Goal: Task Accomplishment & Management: Use online tool/utility

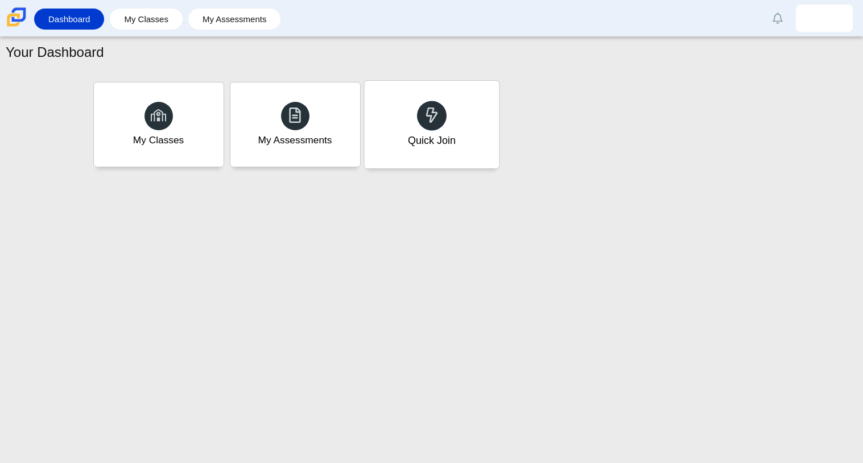
click at [464, 122] on div "Quick Join" at bounding box center [431, 125] width 135 height 88
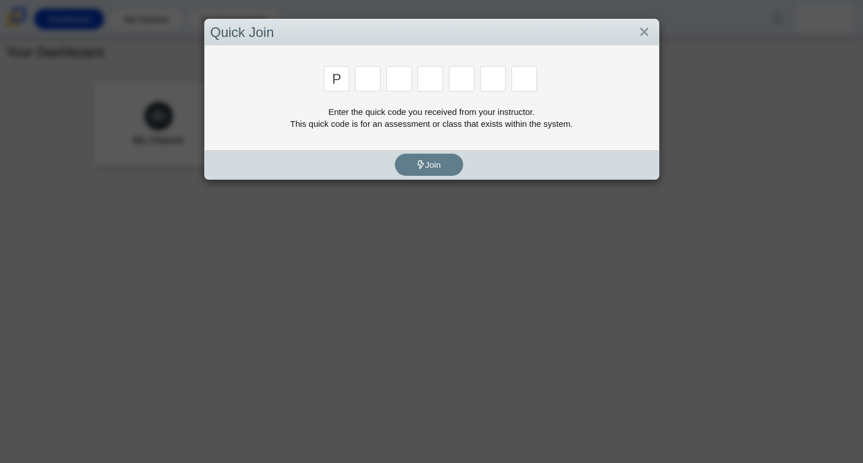
type input "p"
type input "2"
type input "p"
type input "b"
type input "t"
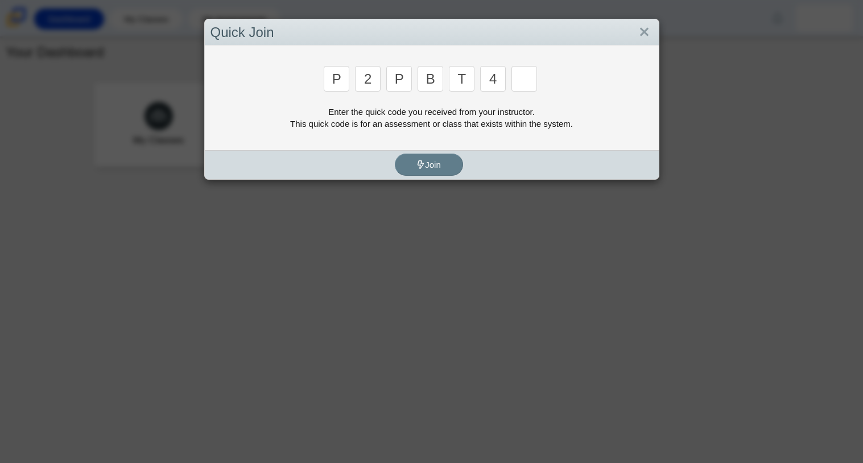
type input "4"
type input "9"
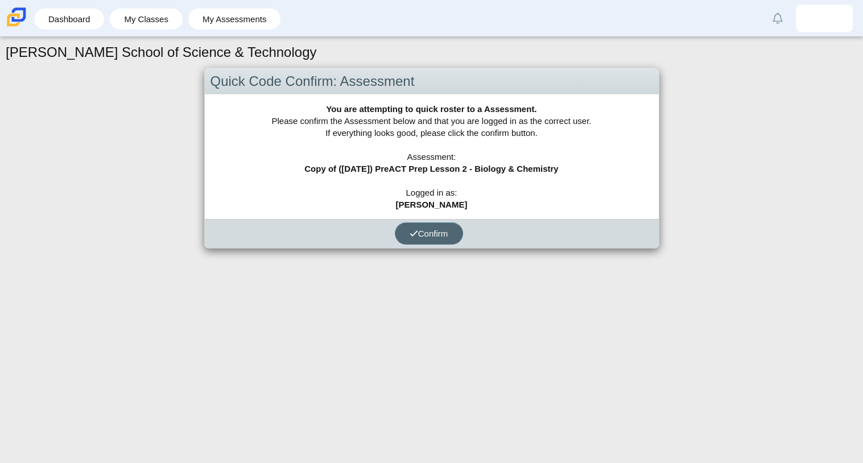
click at [430, 233] on span "Confirm" at bounding box center [429, 234] width 39 height 10
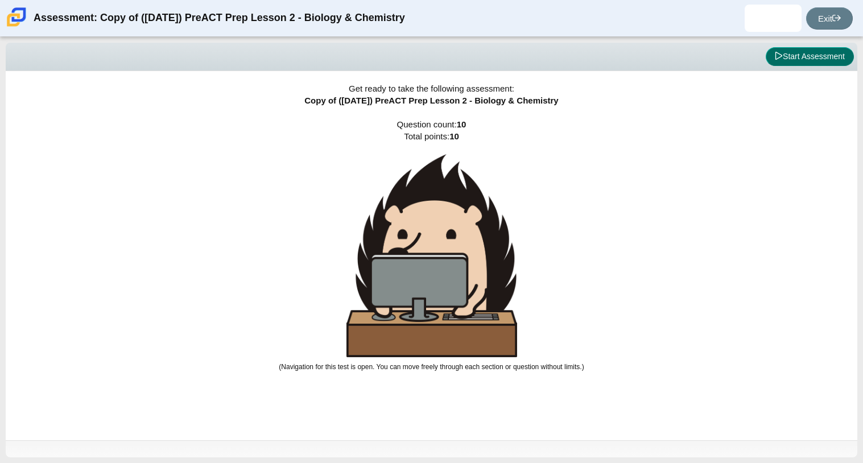
click at [828, 60] on button "Start Assessment" at bounding box center [810, 56] width 88 height 19
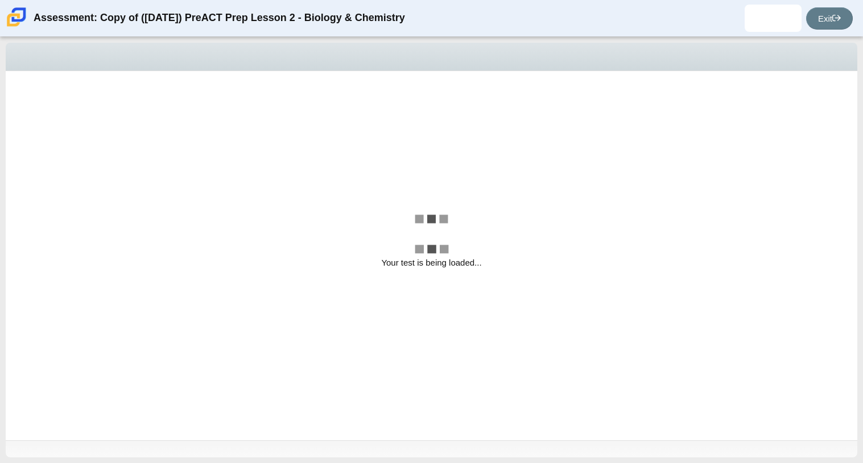
select select "88c27e0d-eae0-4ba9-ac20-9160ce6547ef"
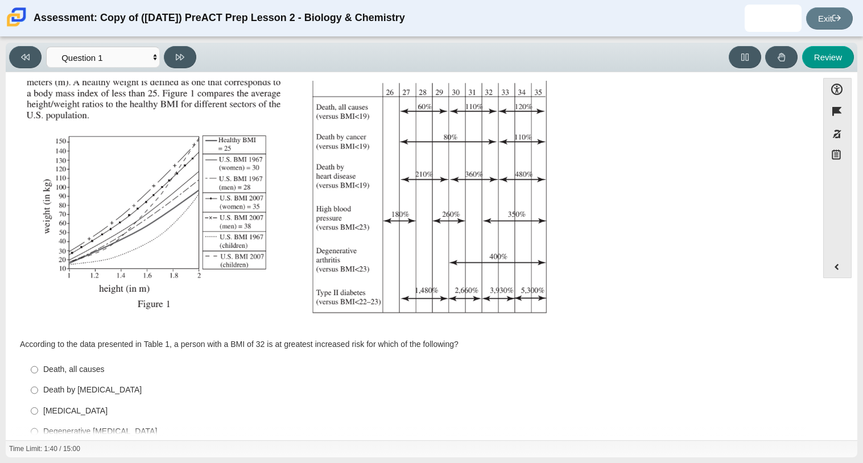
scroll to position [168, 0]
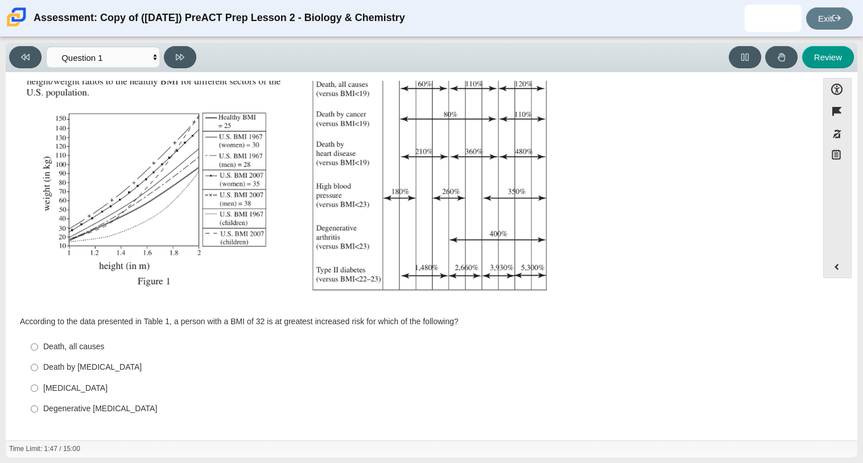
click at [84, 389] on div "Type II diabetes" at bounding box center [420, 388] width 755 height 11
click at [38, 389] on input "Type II diabetes Type II diabetes" at bounding box center [34, 388] width 7 height 20
radio input "true"
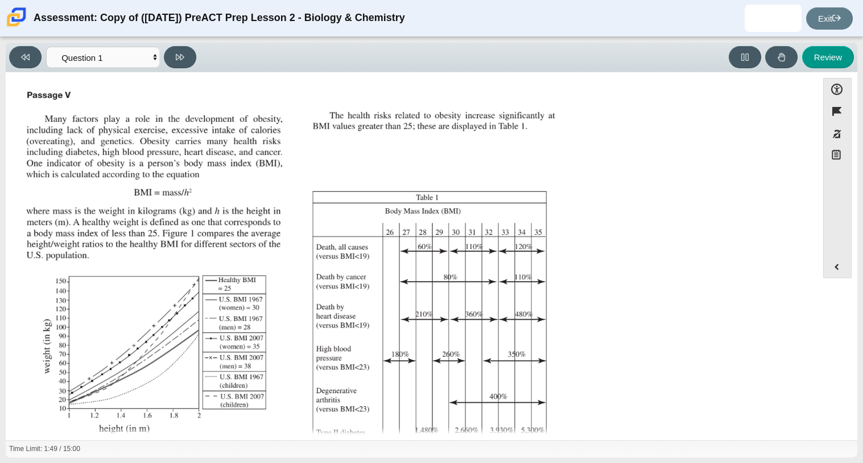
scroll to position [0, 0]
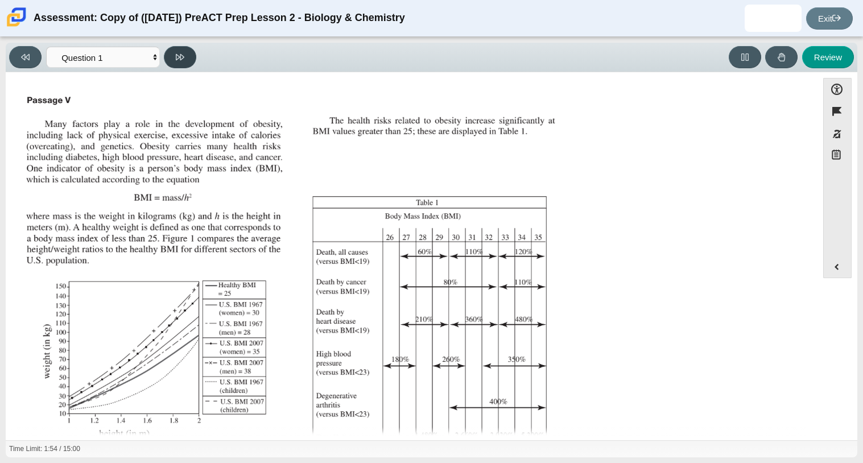
click at [179, 61] on button at bounding box center [180, 57] width 32 height 22
select select "f31ee183-ab53-48c9-9374-3a18949ab500"
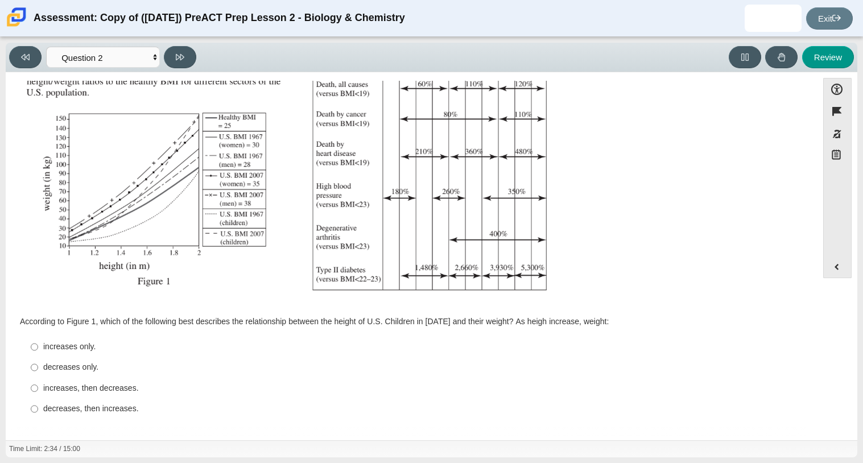
click at [81, 342] on div "increases only." at bounding box center [420, 346] width 755 height 11
click at [38, 342] on input "increases only. increases only." at bounding box center [34, 347] width 7 height 20
radio input "true"
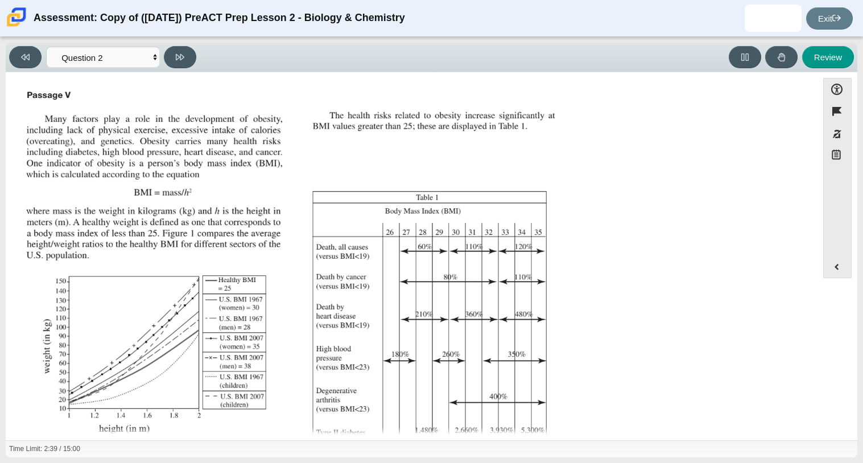
scroll to position [0, 0]
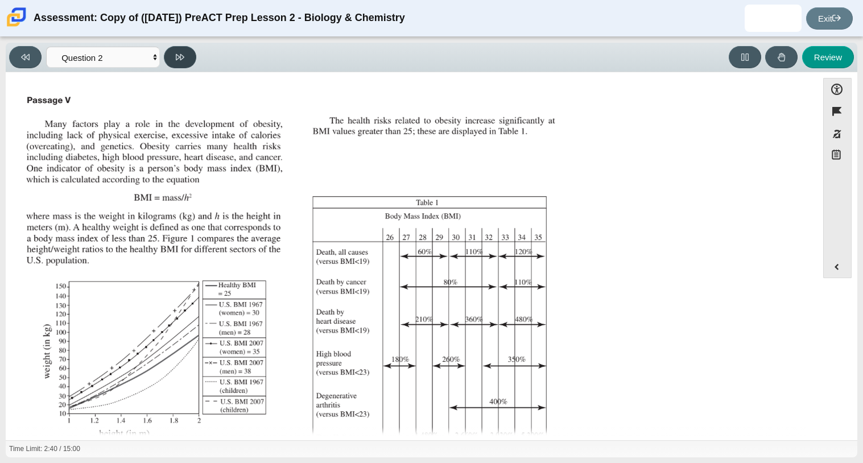
click at [187, 55] on button at bounding box center [180, 57] width 32 height 22
select select "45e82964-709e-4180-9336-970e18221224"
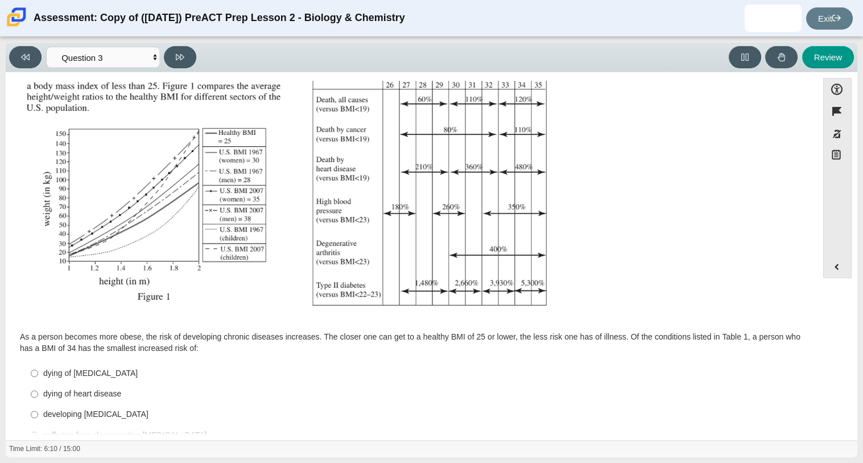
scroll to position [179, 0]
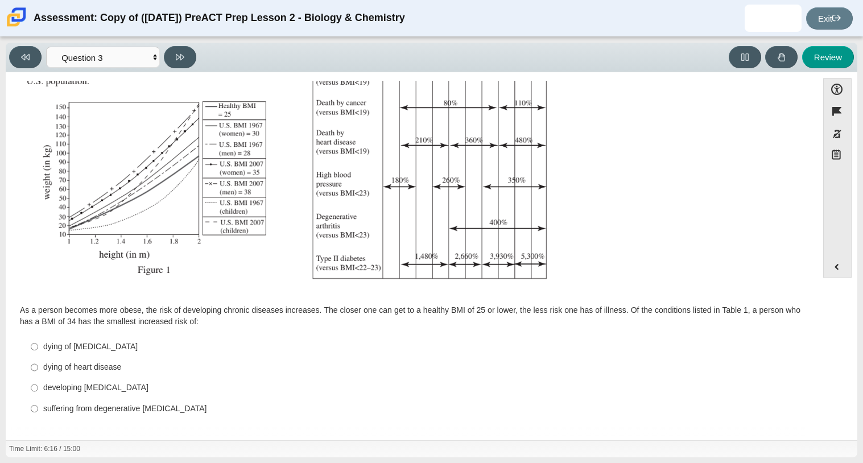
click at [129, 388] on div "developing type II diabetes" at bounding box center [420, 387] width 755 height 11
click at [38, 388] on input "developing type II diabetes developing type II diabetes" at bounding box center [34, 388] width 7 height 20
radio input "true"
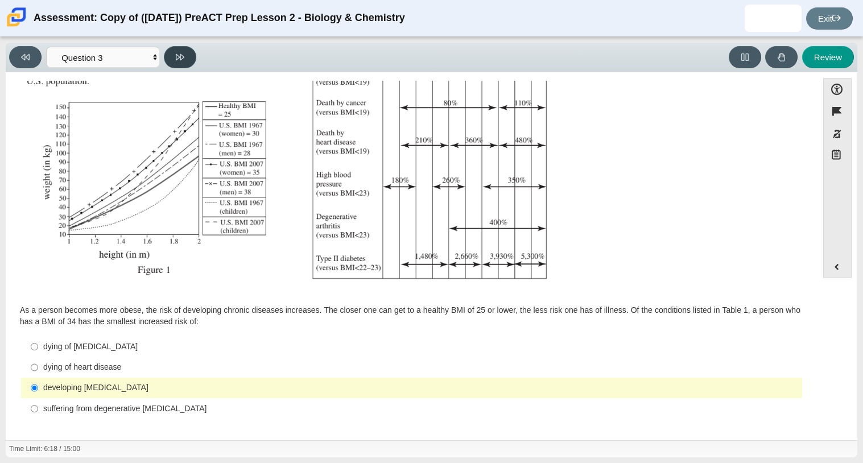
click at [178, 67] on button at bounding box center [180, 57] width 32 height 22
select select "71dcacfe-cf8b-4cdc-be22-b82c8aec5da2"
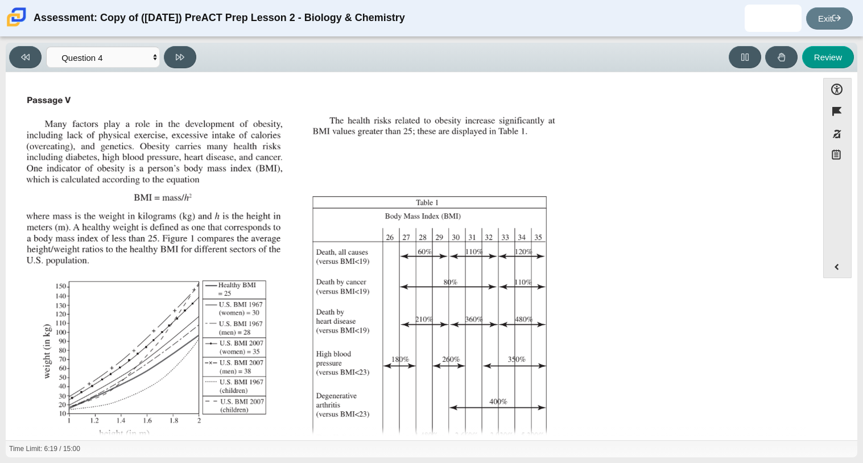
scroll to position [169, 0]
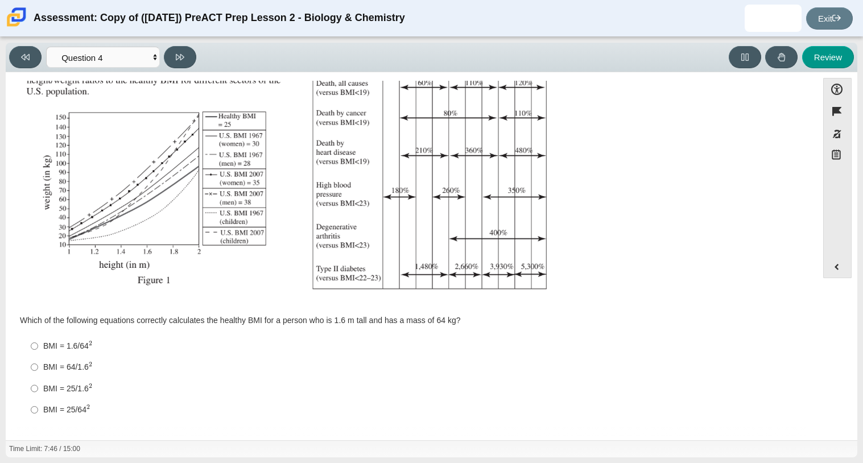
click at [64, 366] on div "BMI = 64/1.6 2" at bounding box center [420, 367] width 755 height 12
click at [38, 366] on input "BMI = 64/1.6 2 BMI = 64/1.62" at bounding box center [34, 367] width 7 height 21
radio input "true"
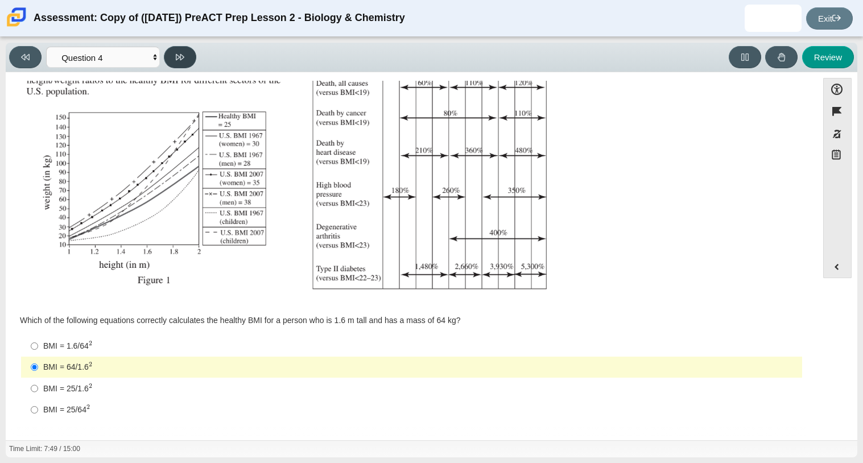
click at [188, 63] on button at bounding box center [180, 57] width 32 height 22
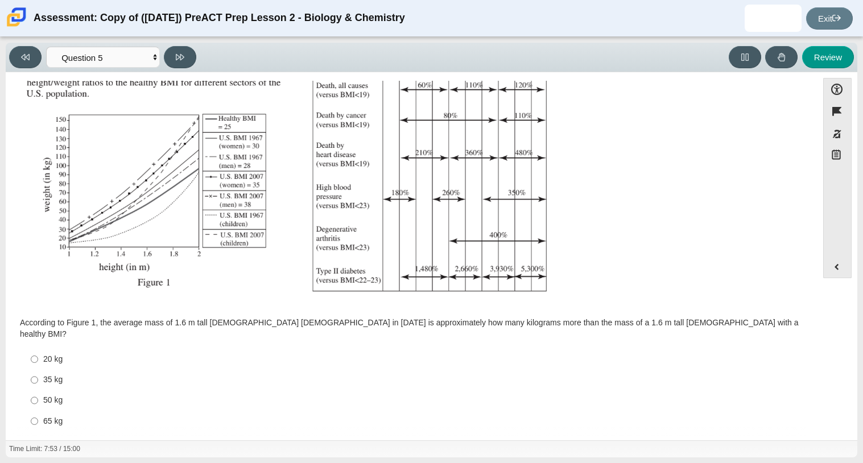
scroll to position [168, 0]
click at [18, 52] on button at bounding box center [25, 57] width 32 height 22
select select "71dcacfe-cf8b-4cdc-be22-b82c8aec5da2"
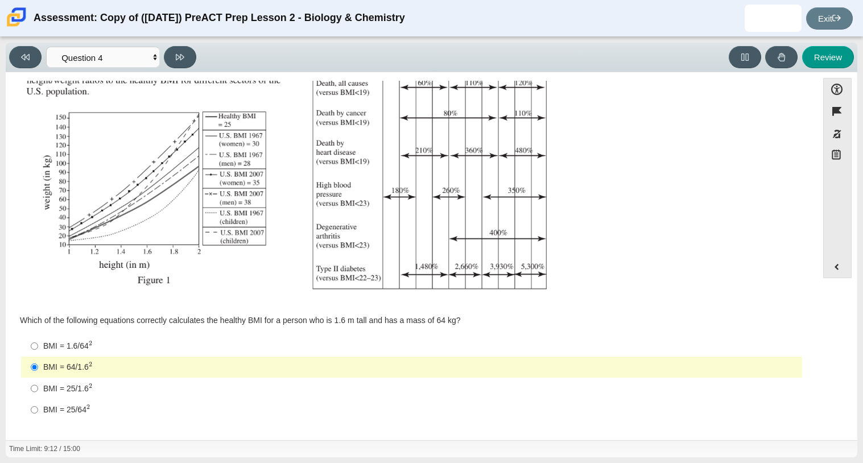
click at [92, 389] on mjx-container "2" at bounding box center [90, 388] width 3 height 22
click at [38, 389] on input "BMI = 25/1.6 2 BMI = 25/1.62" at bounding box center [34, 388] width 7 height 21
radio input "true"
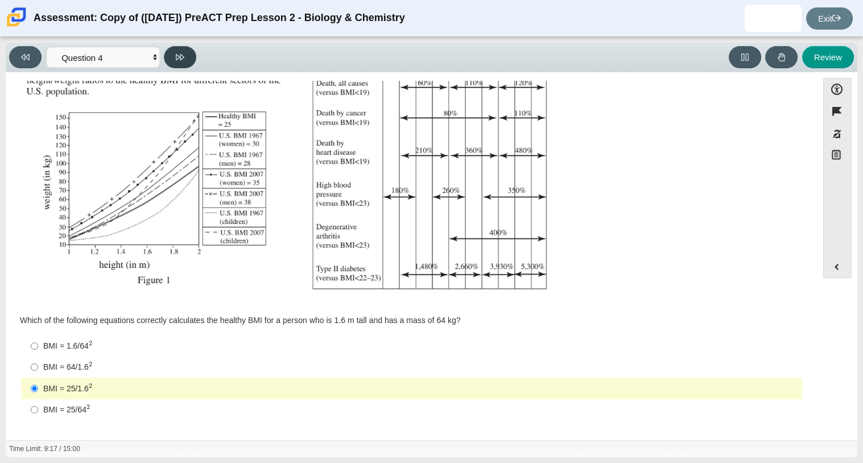
click at [183, 55] on icon at bounding box center [180, 57] width 9 height 9
select select "c6558c8b-086a-4b4c-b582-9428309971ba"
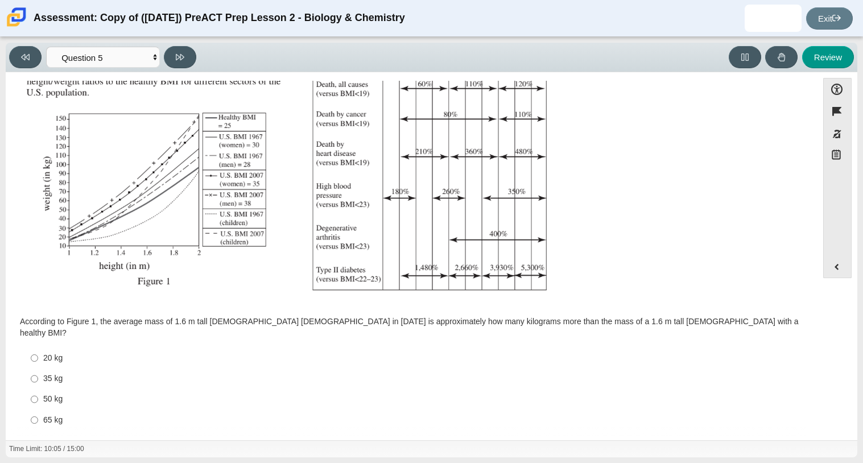
click at [52, 374] on label "35 kg 35 kg" at bounding box center [413, 379] width 780 height 20
click at [38, 374] on input "35 kg 35 kg" at bounding box center [34, 379] width 7 height 20
radio input "true"
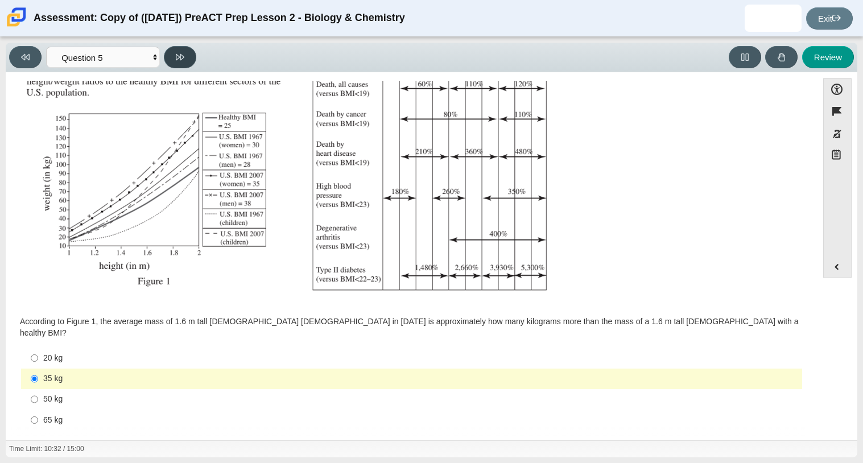
click at [182, 67] on button at bounding box center [180, 57] width 32 height 22
select select "74d98ab6-2529-481e-9250-4e9263ec31cd"
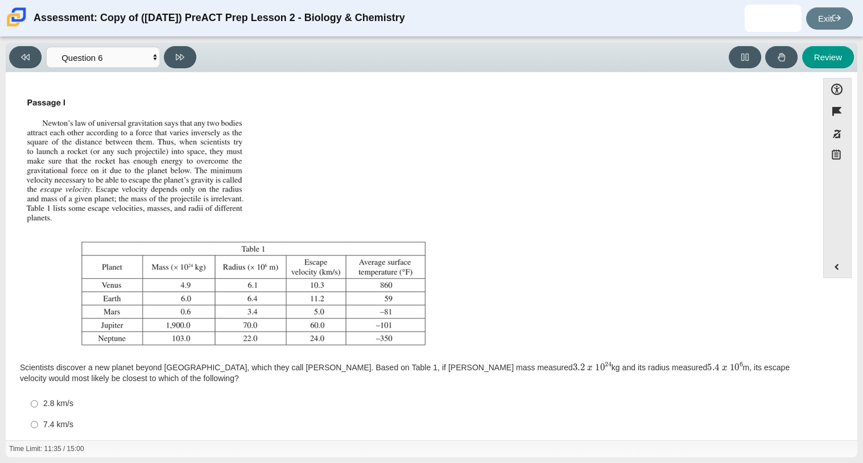
scroll to position [56, 0]
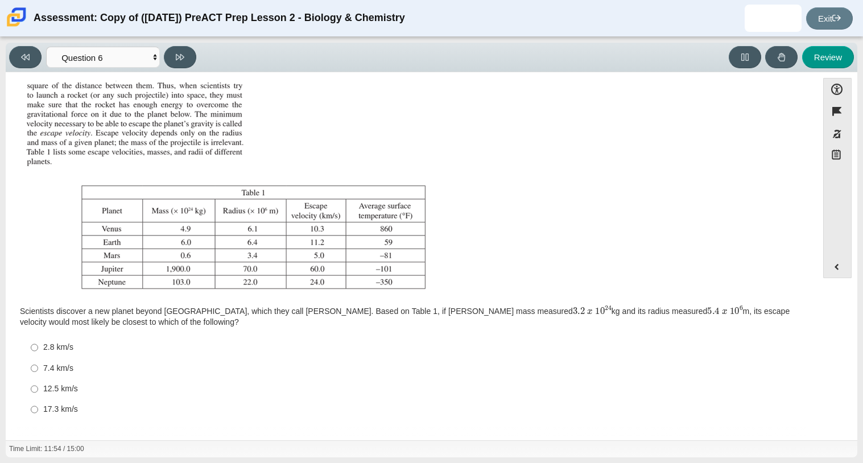
click at [90, 321] on div "Scientists discover a new planet beyond Neptune, which they call Rupert. Based …" at bounding box center [412, 316] width 784 height 23
click at [48, 370] on div "7.4 km/s" at bounding box center [420, 368] width 755 height 11
click at [38, 370] on input "7.4 km/s 7.4 km/s" at bounding box center [34, 368] width 7 height 20
radio input "true"
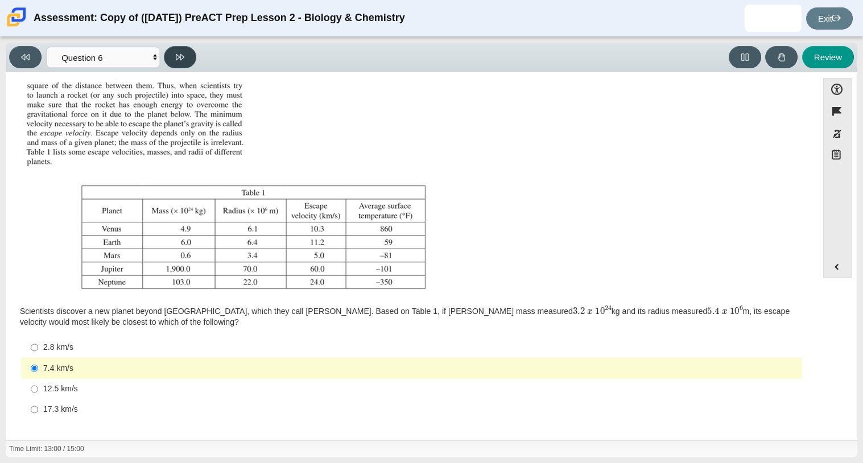
click at [188, 52] on button at bounding box center [180, 57] width 32 height 22
select select "31694628-7769-4744-9964-d3ed6115c03c"
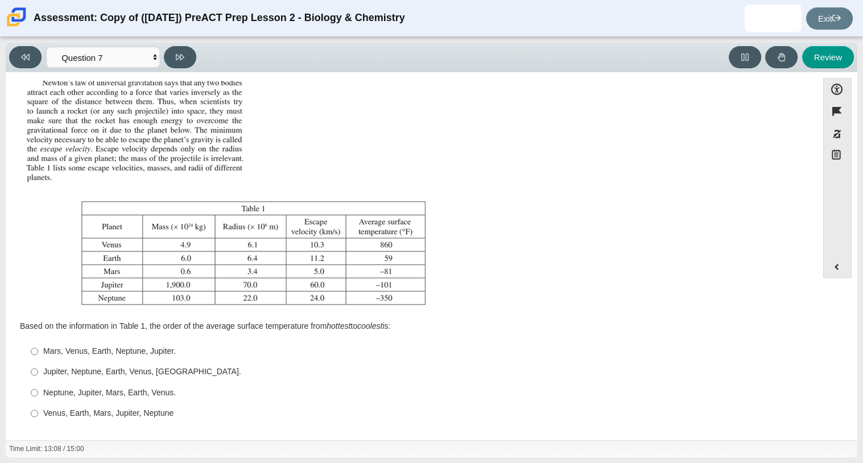
scroll to position [45, 0]
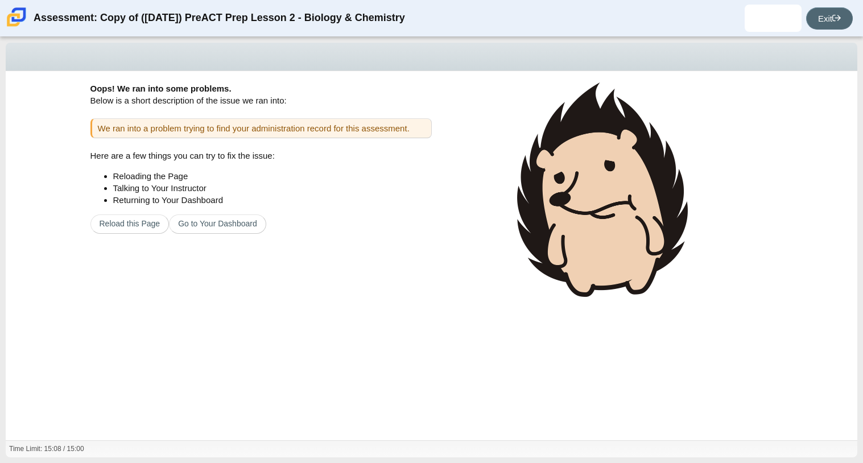
click at [826, 17] on link "Exit" at bounding box center [829, 18] width 47 height 22
